Goal: Task Accomplishment & Management: Use online tool/utility

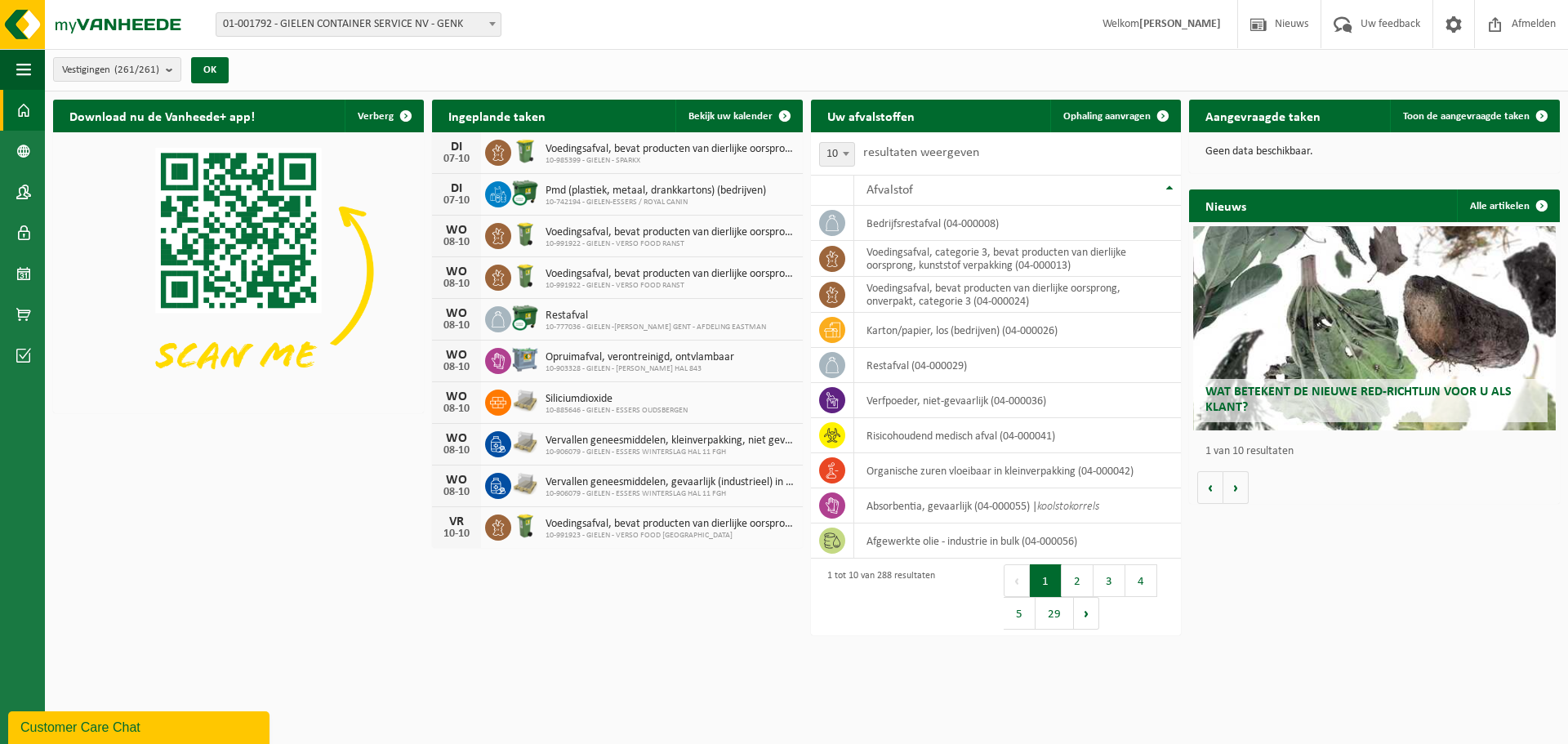
click at [477, 20] on span "01-001792 - GIELEN CONTAINER SERVICE NV - GENK" at bounding box center [359, 24] width 284 height 22
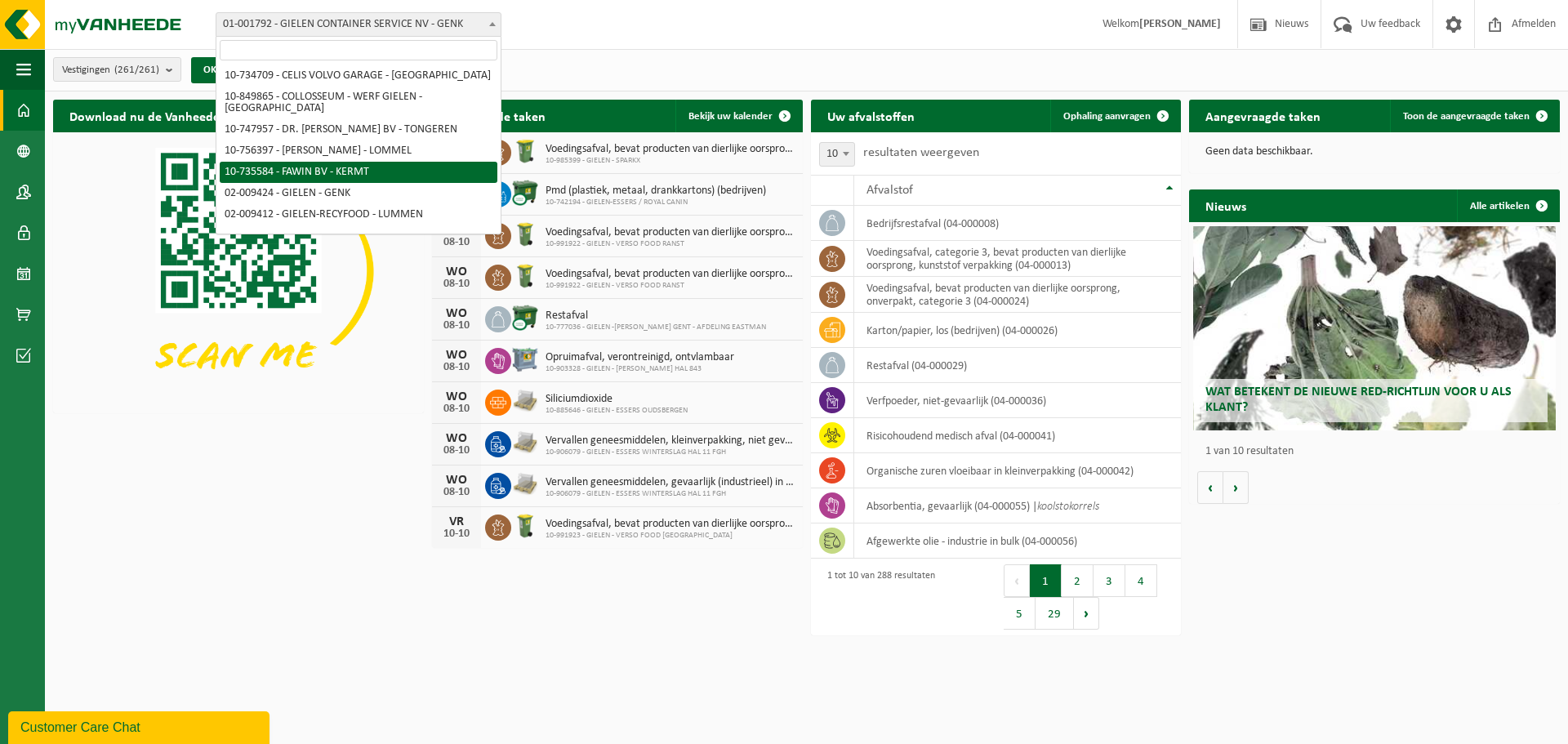
scroll to position [82, 0]
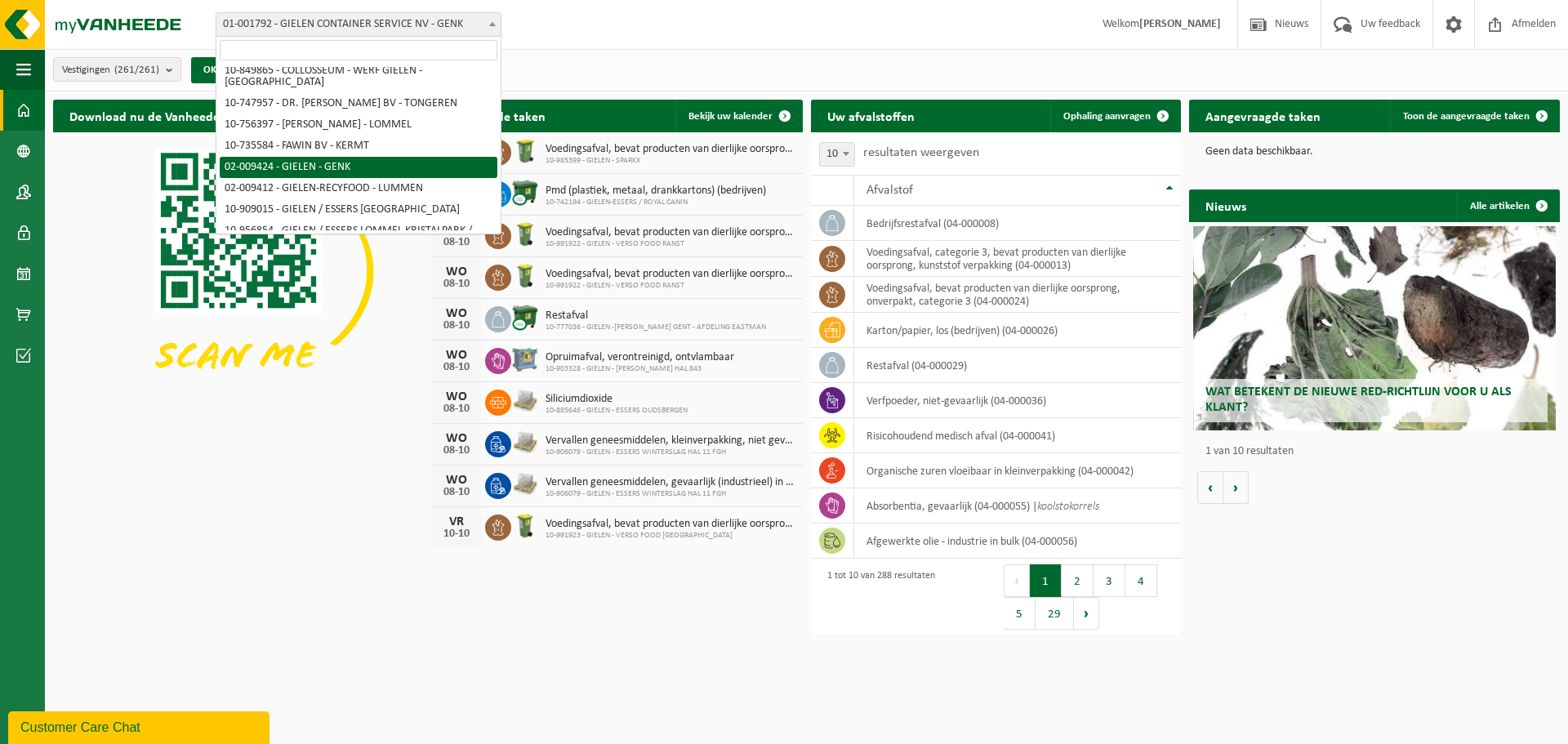
select select "1770"
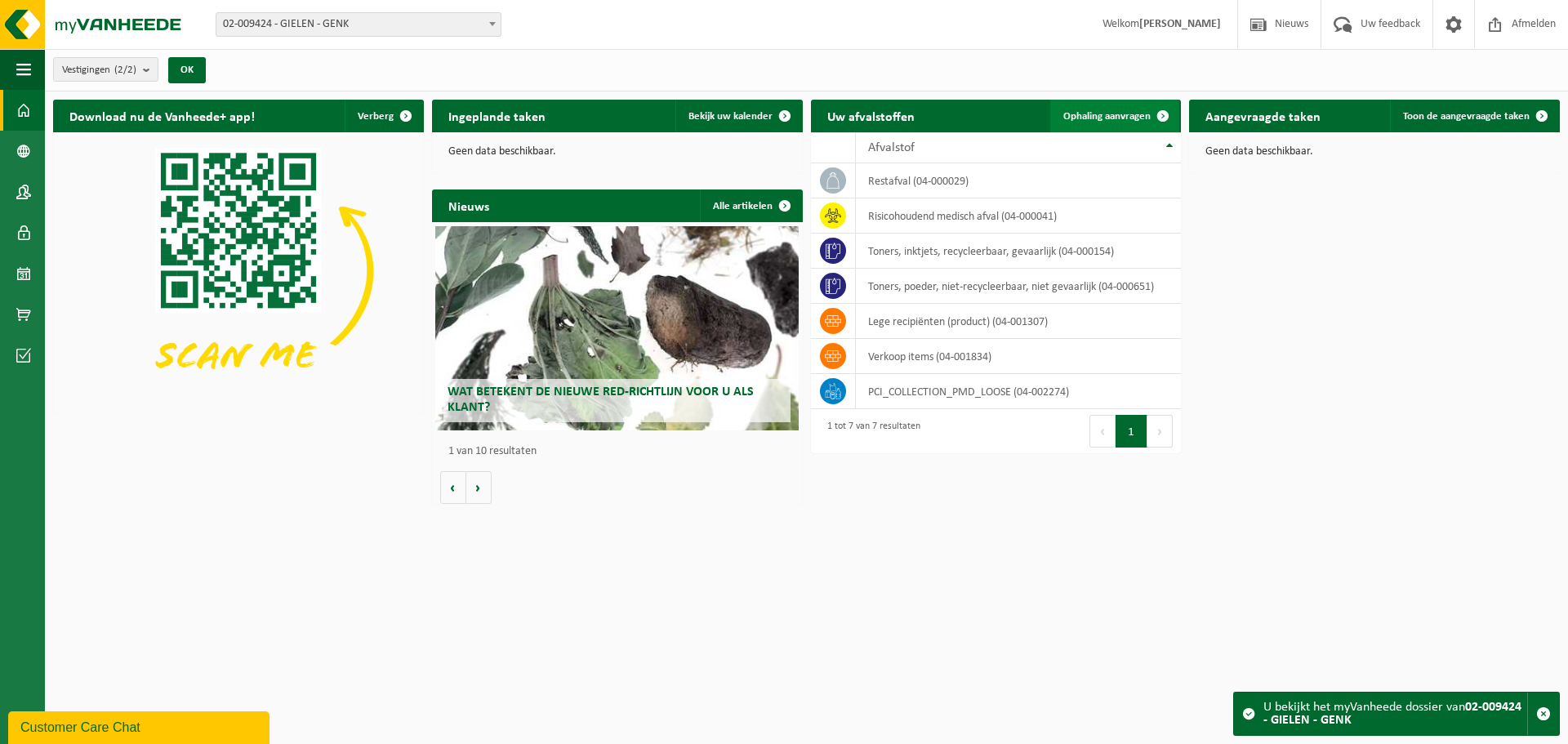
click at [1093, 111] on span "Ophaling aanvragen" at bounding box center [1107, 117] width 87 height 11
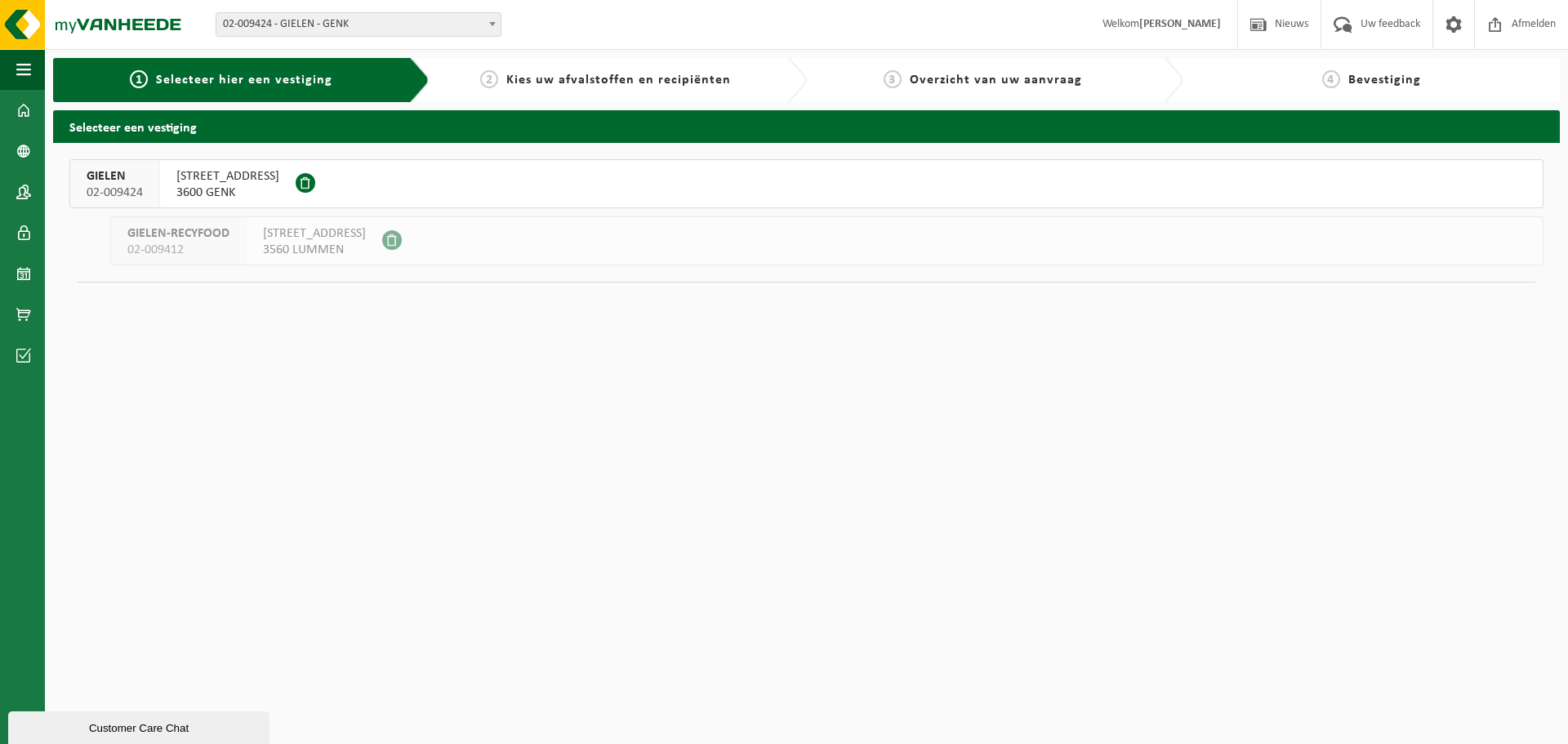
click at [156, 188] on div "GIELEN 02-009424" at bounding box center [115, 183] width 90 height 48
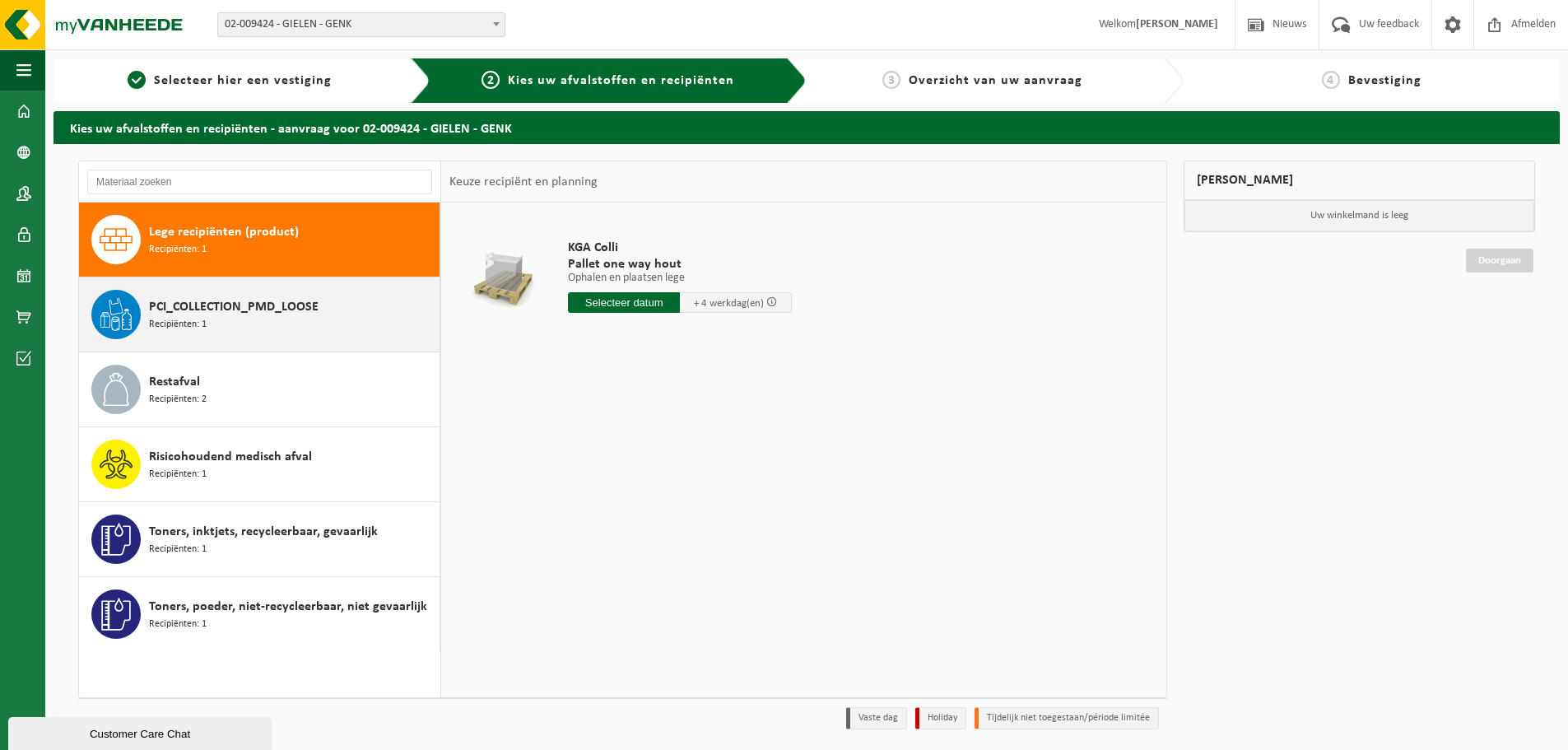
click at [203, 313] on span "PCI_COLLECTION_PMD_LOOSE" at bounding box center [233, 307] width 169 height 20
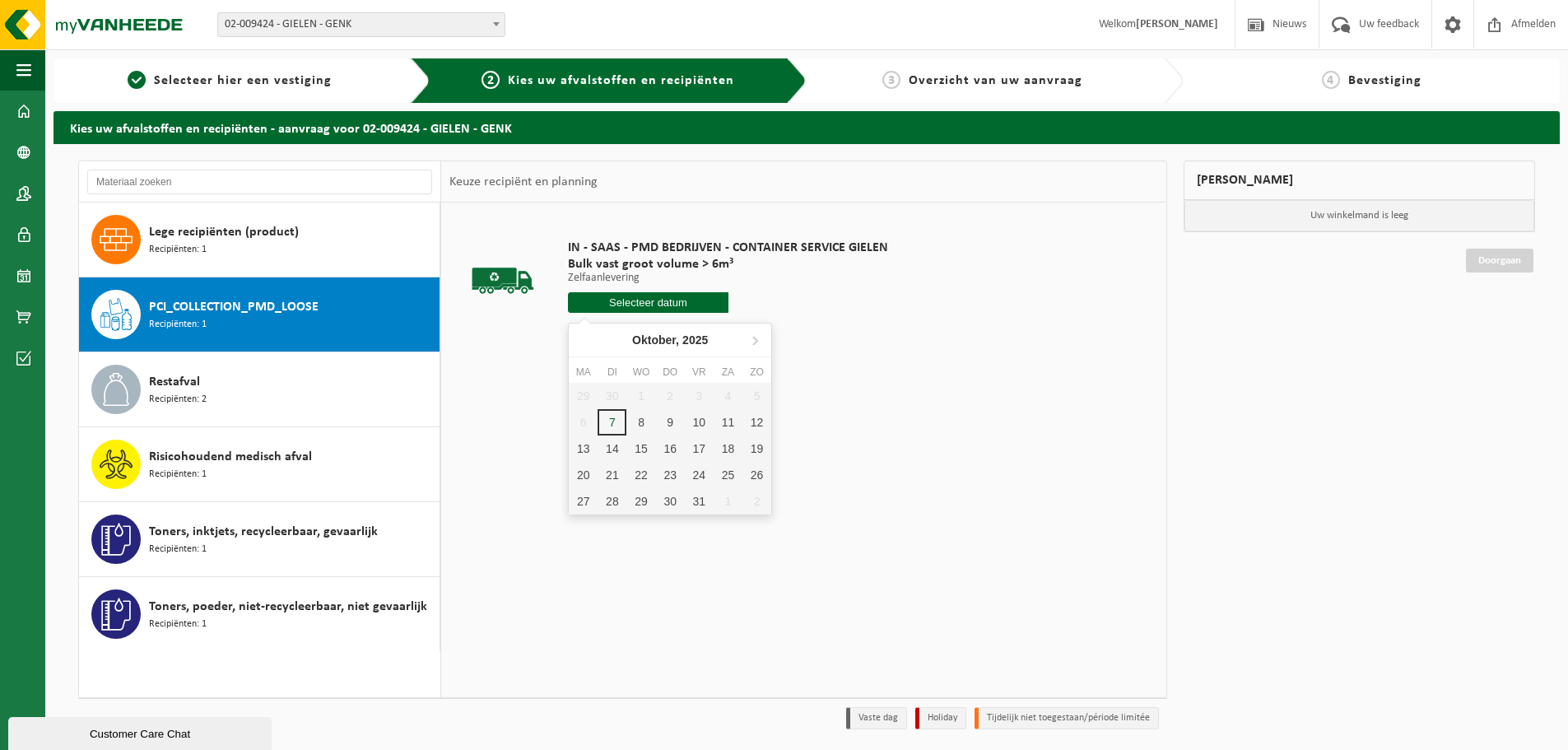
click at [654, 303] on input "text" at bounding box center [648, 303] width 160 height 21
click at [641, 420] on div "8" at bounding box center [640, 422] width 29 height 26
type input "Van 2025-10-08"
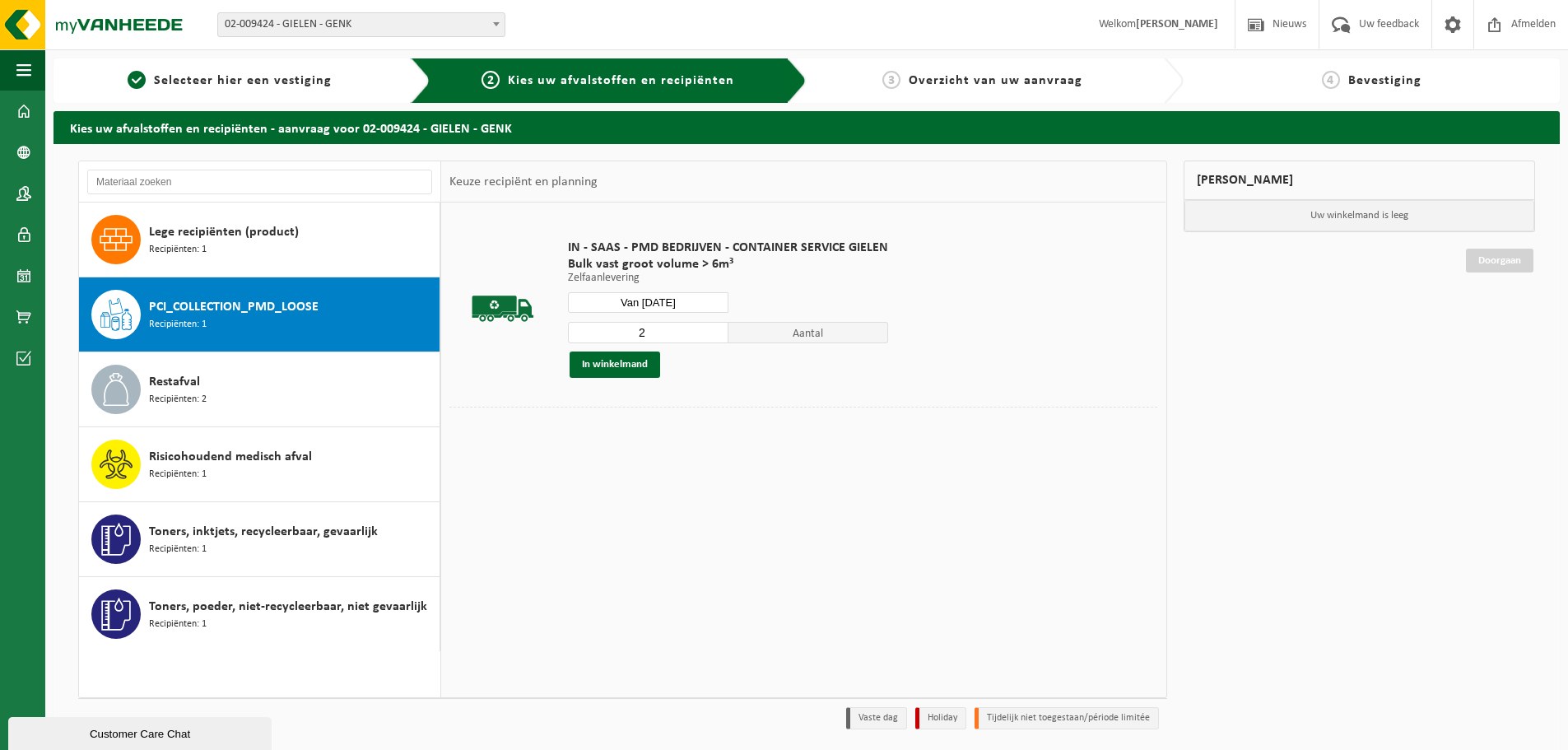
type input "2"
click at [712, 330] on input "2" at bounding box center [648, 332] width 160 height 22
click at [625, 358] on button "In winkelmand" at bounding box center [615, 364] width 91 height 26
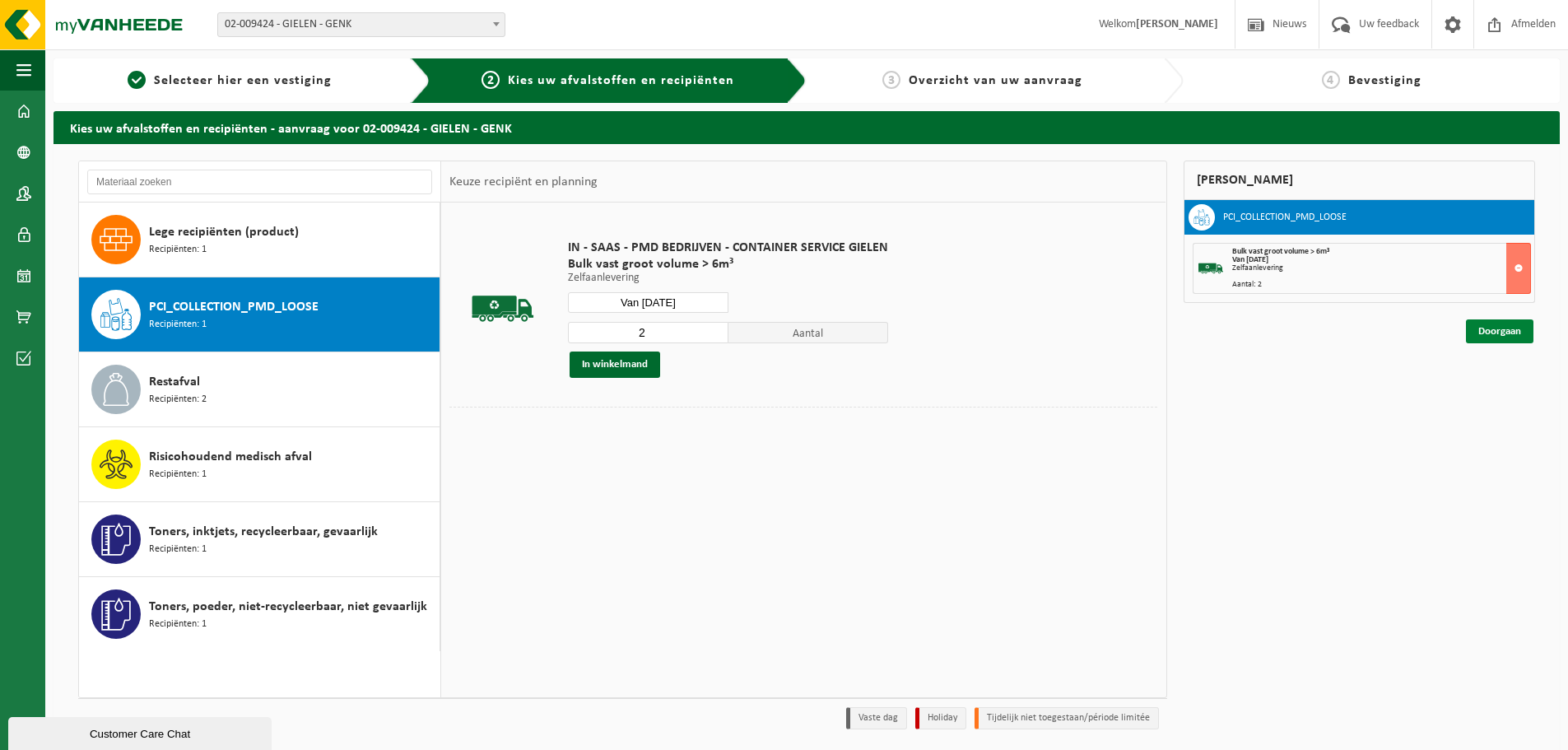
click at [1515, 332] on link "Doorgaan" at bounding box center [1499, 331] width 67 height 24
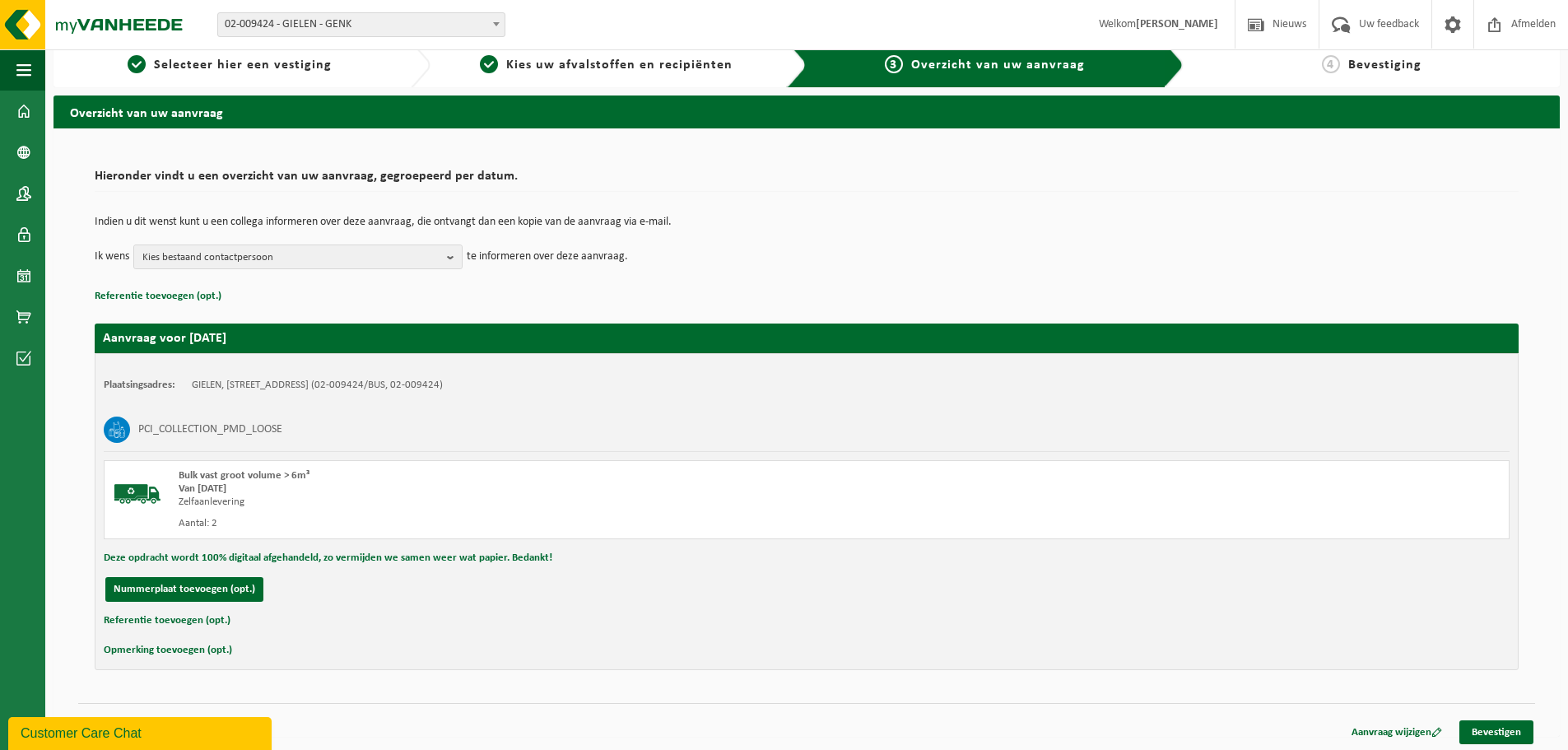
scroll to position [19, 0]
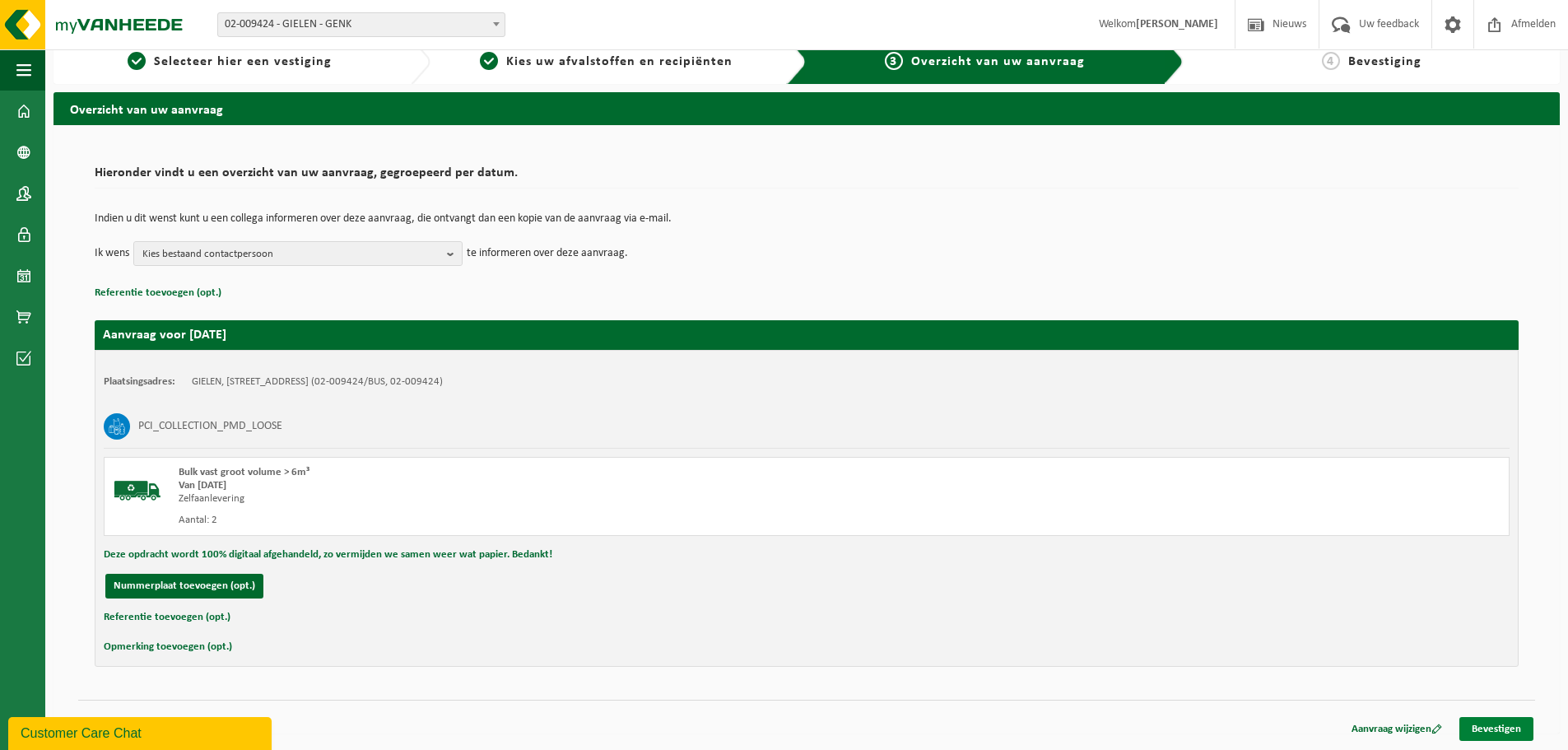
click at [1503, 724] on link "Bevestigen" at bounding box center [1496, 728] width 74 height 24
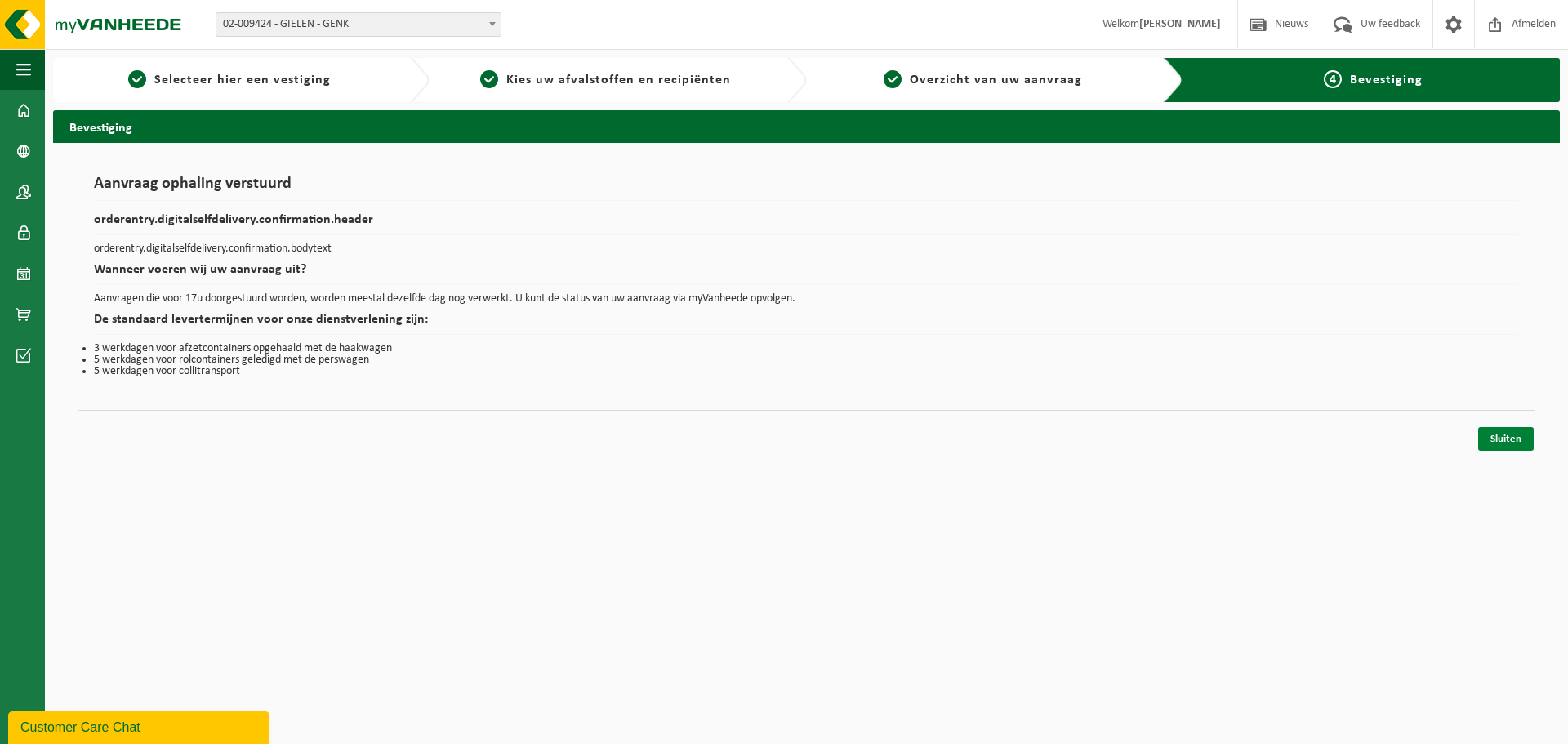
click at [1492, 443] on link "Sluiten" at bounding box center [1506, 438] width 56 height 23
